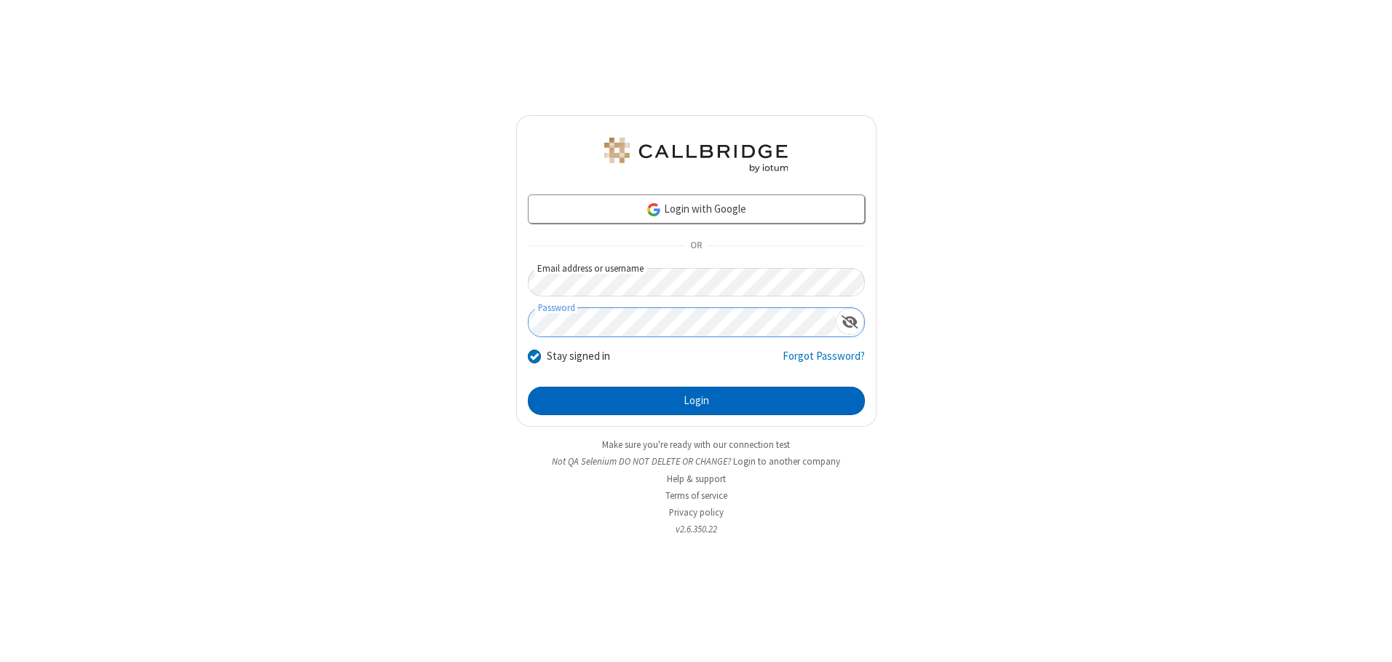
click at [696, 400] on button "Login" at bounding box center [696, 401] width 337 height 29
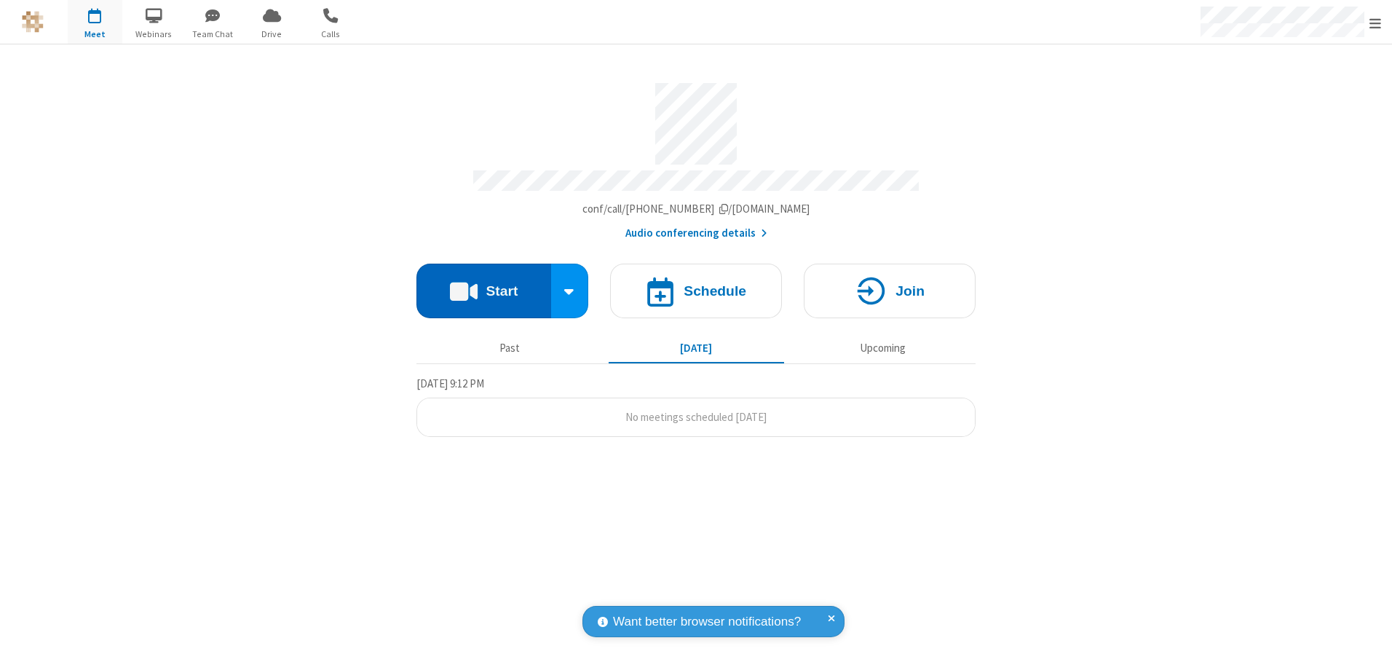
click at [483, 285] on button "Start" at bounding box center [484, 291] width 135 height 55
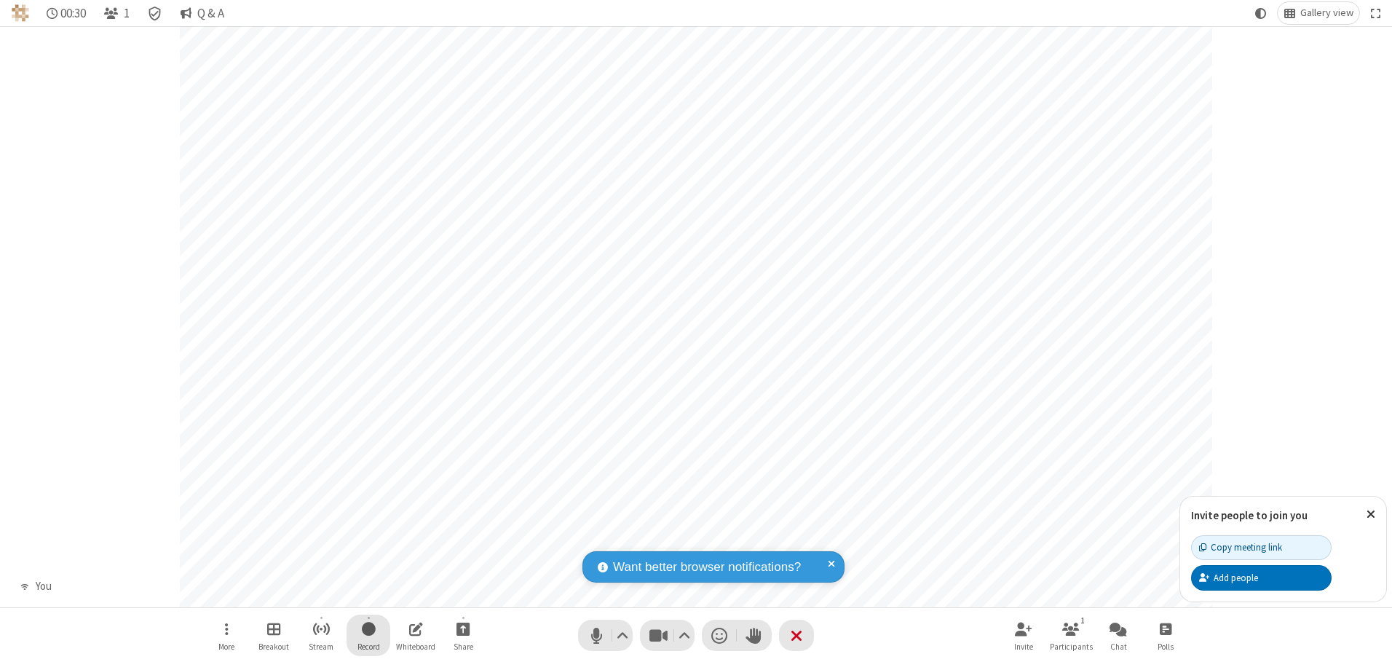
click at [368, 635] on span "Start recording" at bounding box center [369, 629] width 14 height 18
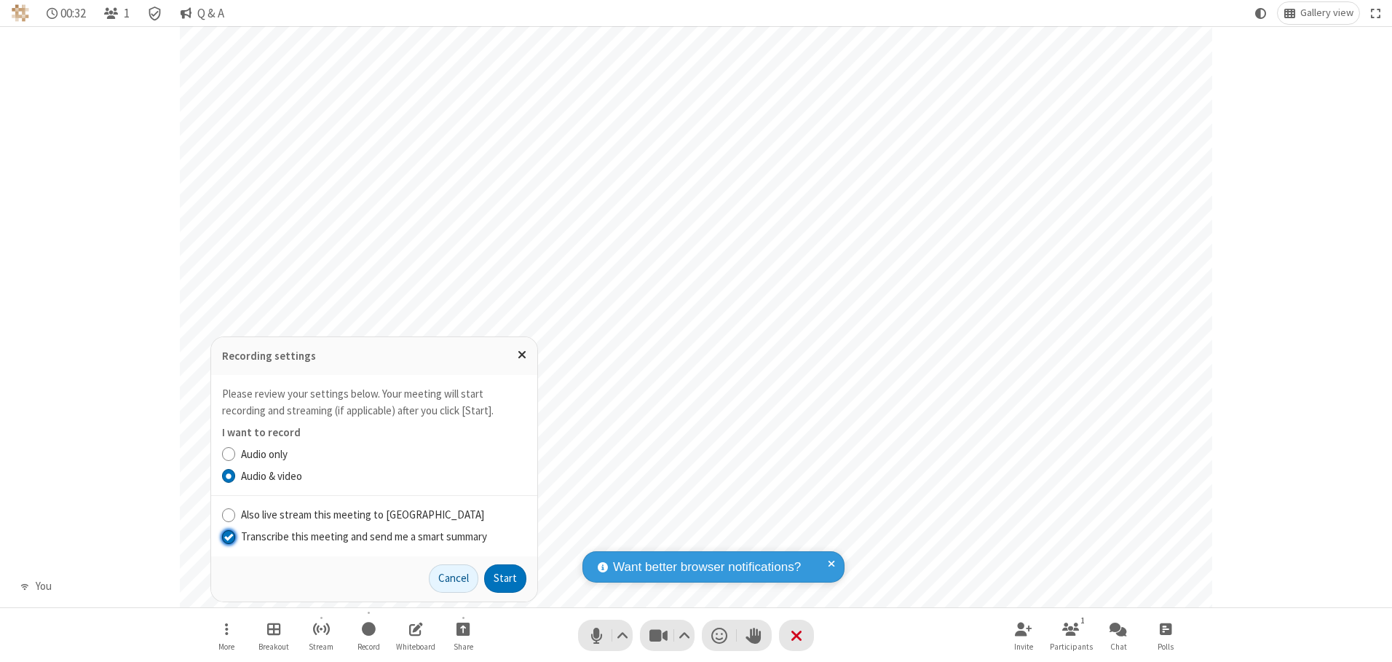
click at [228, 536] on input "Transcribe this meeting and send me a smart summary" at bounding box center [229, 536] width 14 height 15
click at [505, 578] on button "Start" at bounding box center [505, 578] width 42 height 29
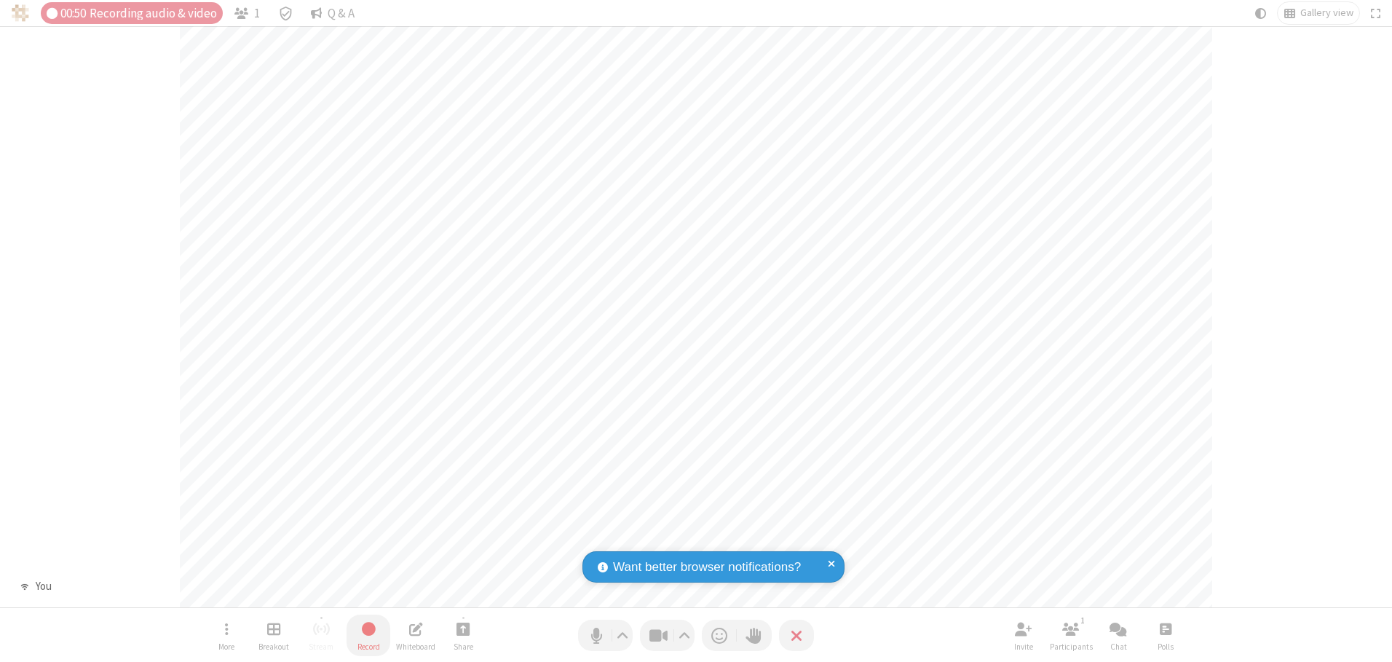
click at [368, 635] on span "Stop recording" at bounding box center [368, 629] width 17 height 18
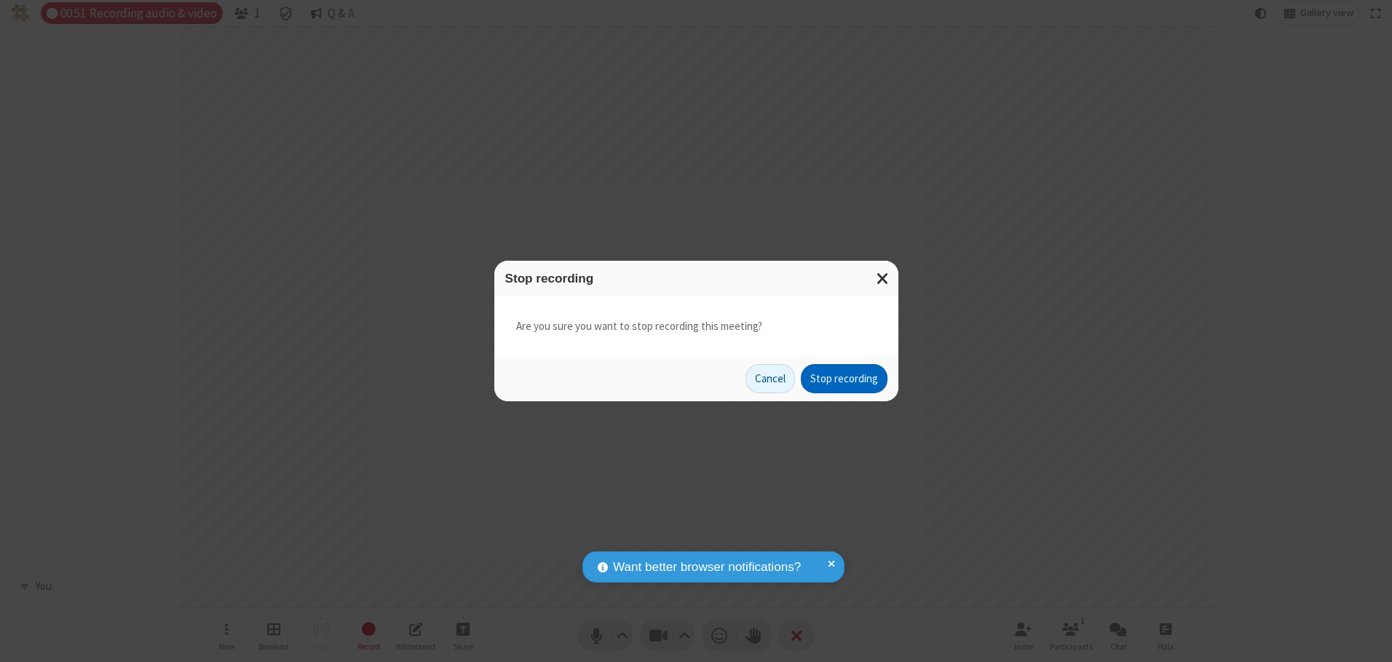
click at [844, 379] on button "Stop recording" at bounding box center [844, 378] width 87 height 29
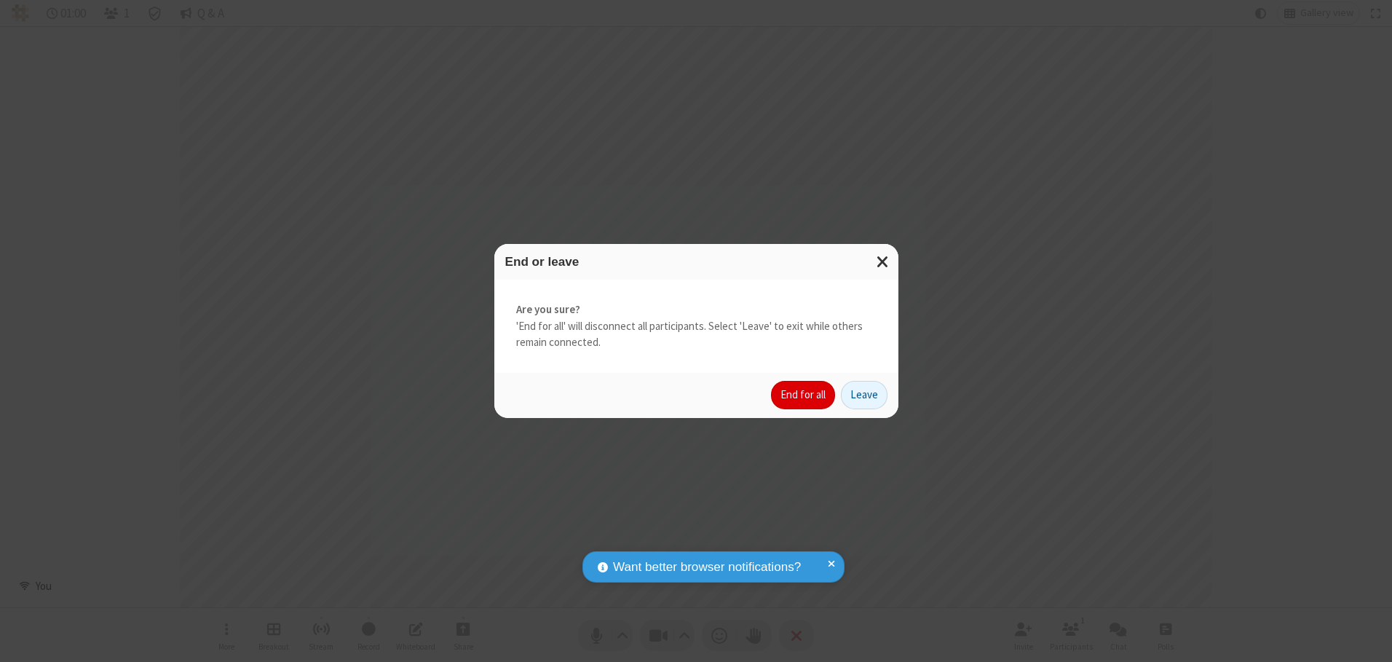
click at [804, 395] on button "End for all" at bounding box center [803, 395] width 64 height 29
